Goal: Use online tool/utility: Utilize a website feature to perform a specific function

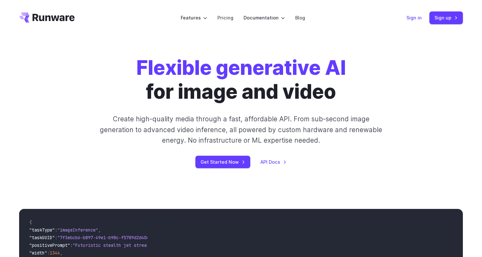
click at [415, 14] on link "Sign in" at bounding box center [413, 17] width 15 height 7
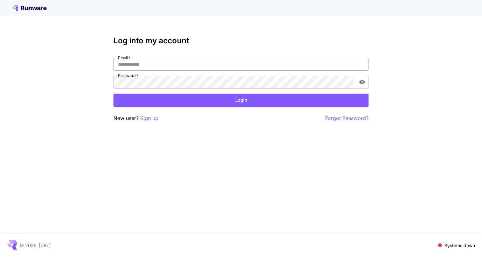
click at [155, 68] on input "Email   *" at bounding box center [240, 64] width 255 height 13
click at [0, 257] on com-1password-button at bounding box center [0, 257] width 0 height 0
type input "**********"
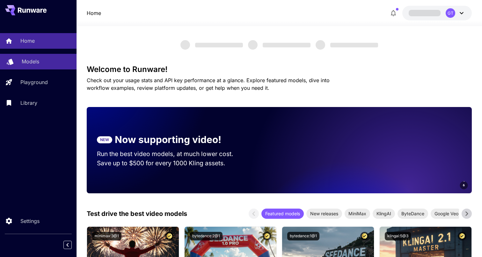
click at [47, 62] on div "Models" at bounding box center [47, 62] width 50 height 8
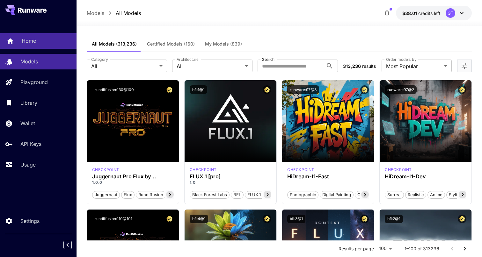
click at [57, 44] on div "Home" at bounding box center [47, 41] width 50 height 8
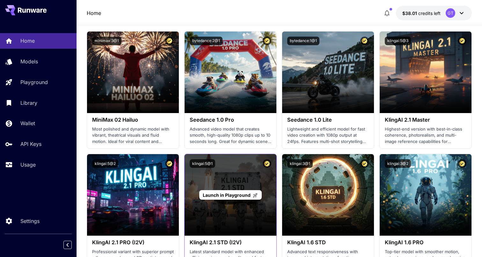
scroll to position [166, 0]
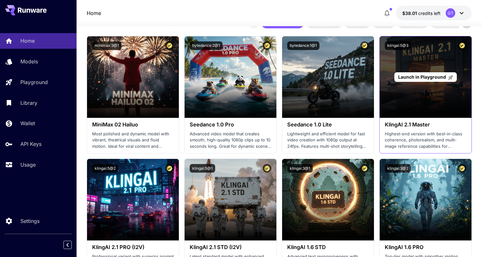
click at [408, 74] on span "Launch in Playground" at bounding box center [422, 76] width 48 height 5
